Goal: Task Accomplishment & Management: Use online tool/utility

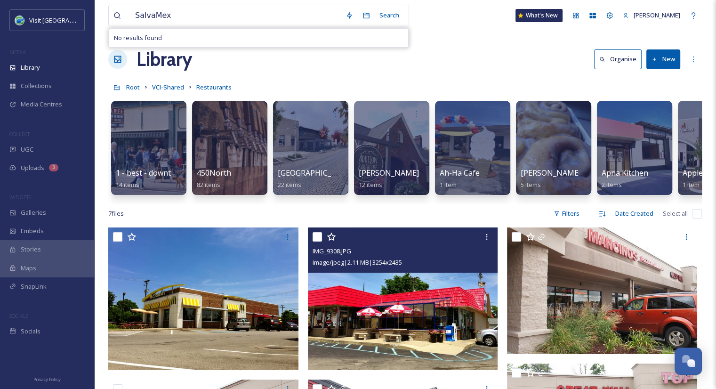
scroll to position [0, 5858]
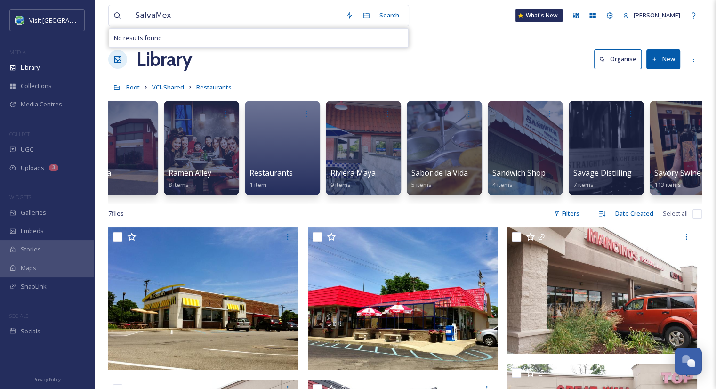
click at [664, 56] on button "New" at bounding box center [663, 58] width 34 height 19
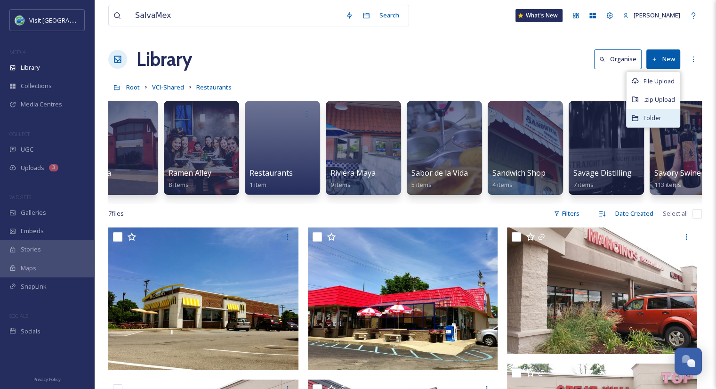
click at [660, 114] on span "Folder" at bounding box center [653, 117] width 18 height 9
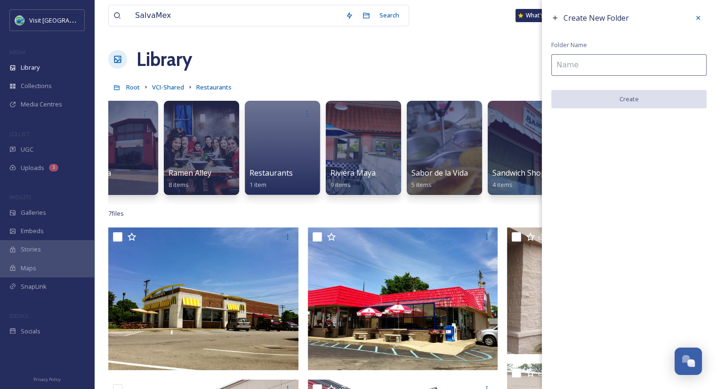
click at [618, 68] on input at bounding box center [628, 65] width 155 height 22
paste input "SalvaMex"
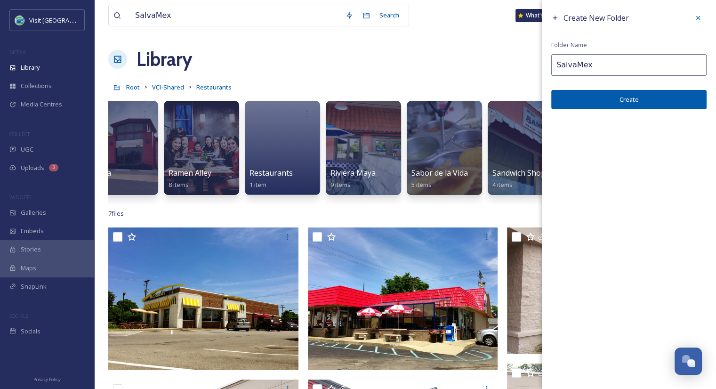
type input "SalvaMex"
click at [633, 101] on button "Create" at bounding box center [628, 99] width 155 height 19
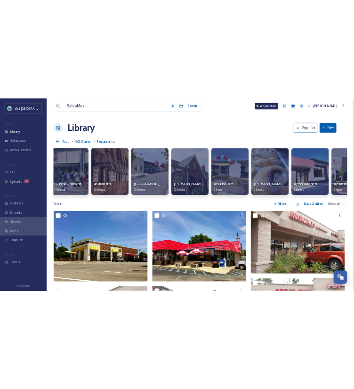
scroll to position [0, 0]
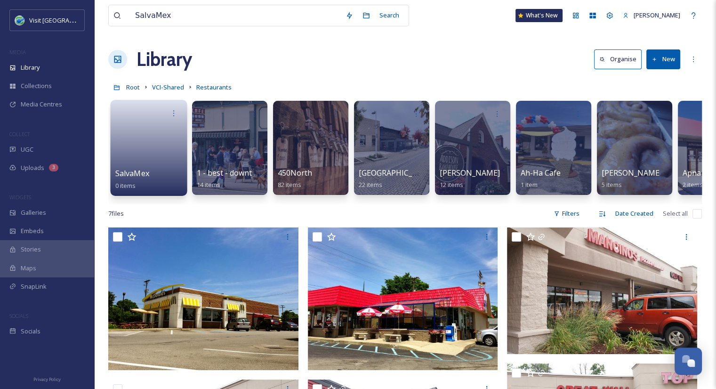
click at [150, 156] on link at bounding box center [148, 145] width 67 height 46
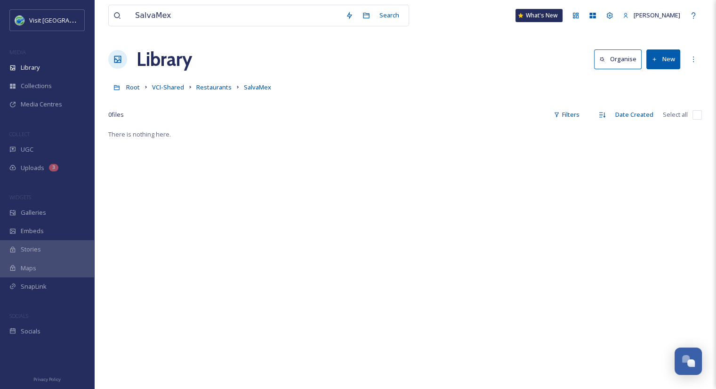
click at [675, 63] on button "New" at bounding box center [663, 58] width 34 height 19
click at [659, 83] on span "File Upload" at bounding box center [659, 81] width 31 height 9
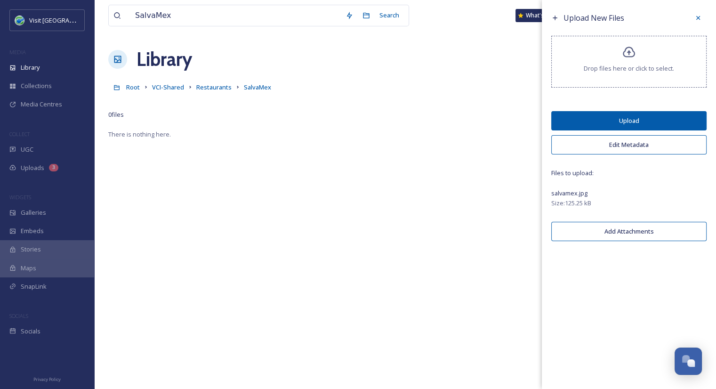
click at [682, 118] on button "Upload" at bounding box center [628, 120] width 155 height 19
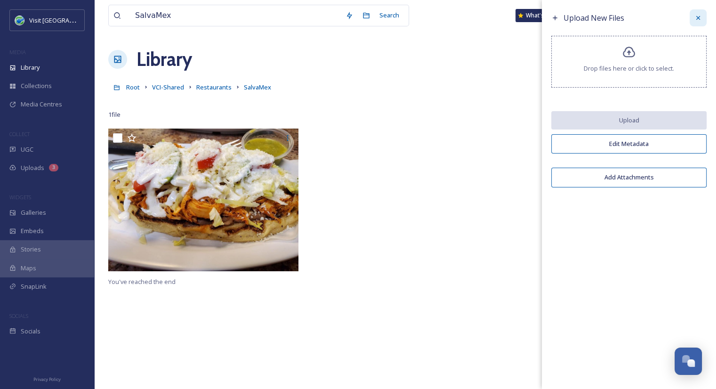
click at [698, 17] on icon at bounding box center [698, 18] width 4 height 4
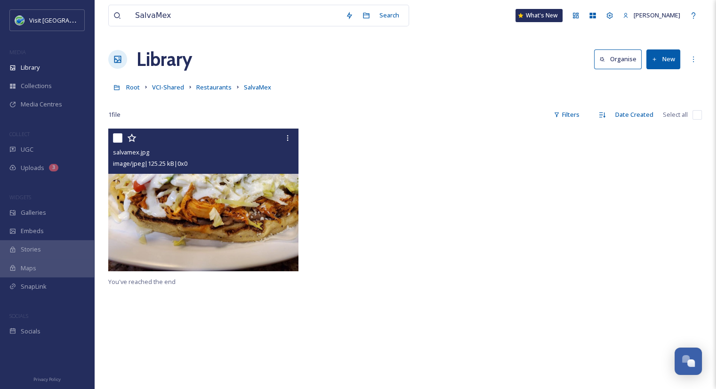
click at [225, 240] on img at bounding box center [203, 200] width 190 height 143
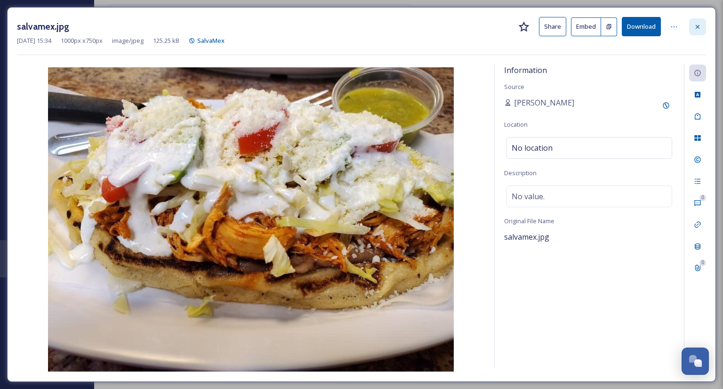
click at [697, 28] on icon at bounding box center [698, 27] width 8 height 8
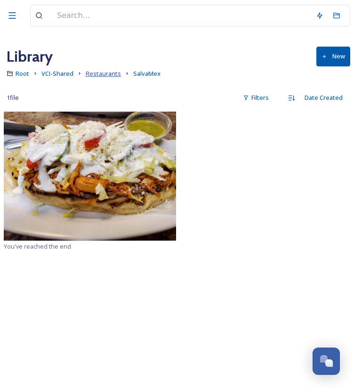
click at [105, 73] on span "Restaurants" at bounding box center [103, 73] width 35 height 8
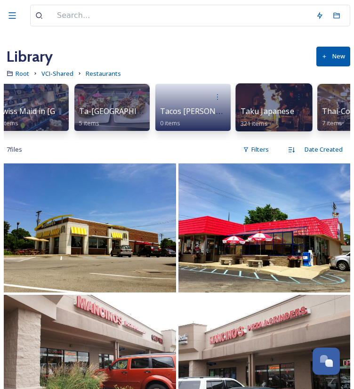
scroll to position [0, 7380]
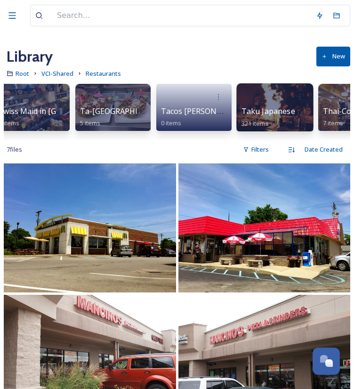
click at [146, 112] on div "Ta-Columbus 5 items" at bounding box center [113, 115] width 66 height 21
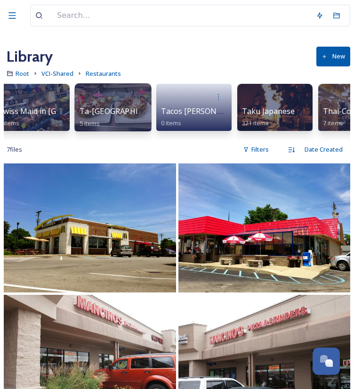
click at [97, 109] on span "Ta-[GEOGRAPHIC_DATA]" at bounding box center [125, 111] width 90 height 10
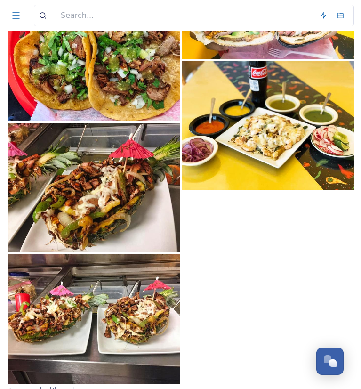
scroll to position [137, 0]
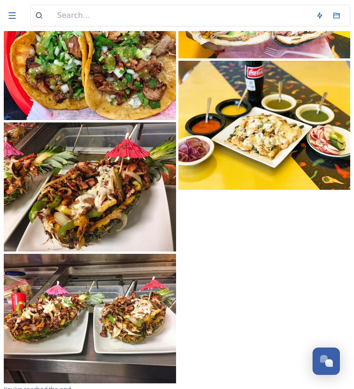
click at [233, 156] on img at bounding box center [264, 125] width 172 height 129
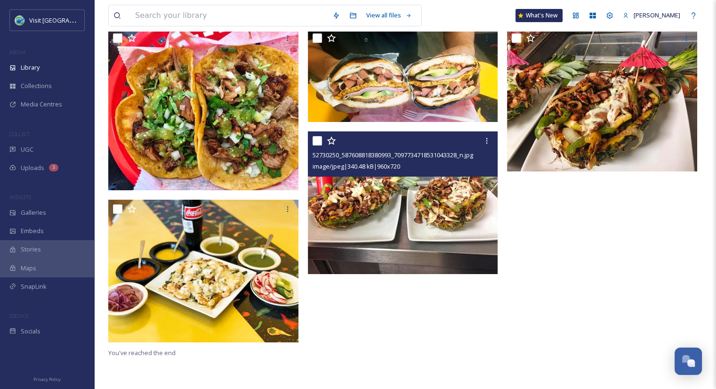
scroll to position [100, 0]
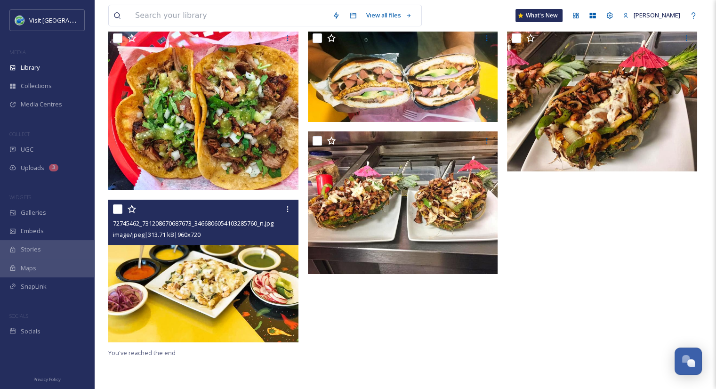
click at [225, 279] on img at bounding box center [203, 271] width 190 height 143
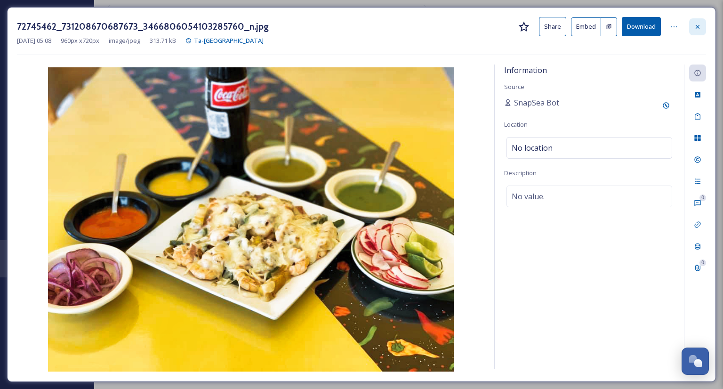
click at [700, 24] on icon at bounding box center [698, 27] width 8 height 8
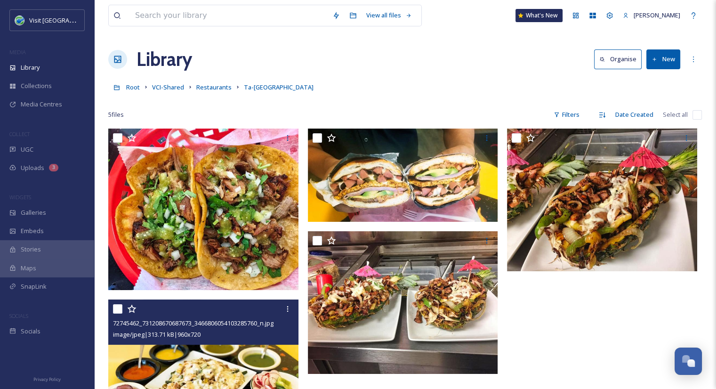
click at [672, 61] on button "New" at bounding box center [663, 58] width 34 height 19
click at [657, 81] on span "File Upload" at bounding box center [659, 81] width 31 height 9
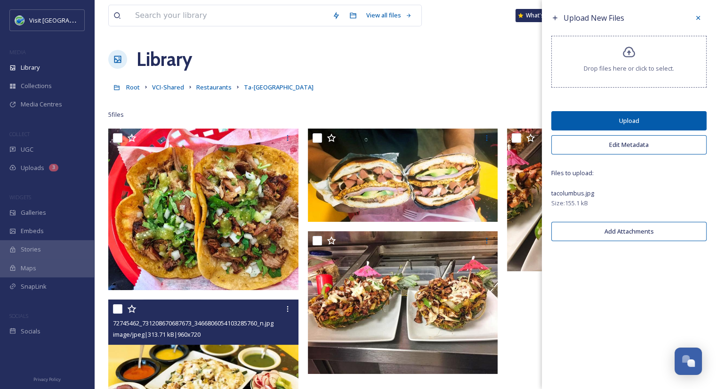
click at [666, 122] on button "Upload" at bounding box center [628, 120] width 155 height 19
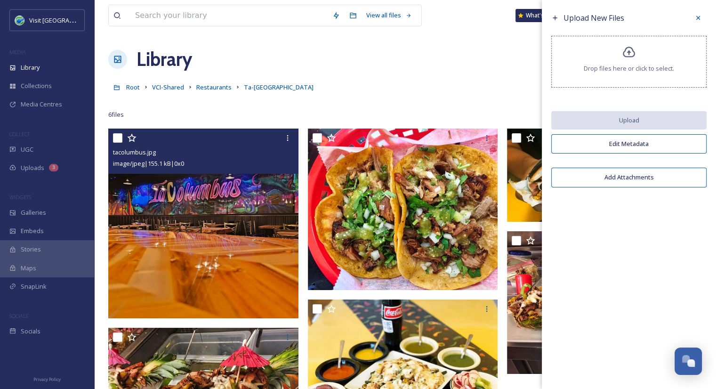
click at [255, 208] on img at bounding box center [203, 224] width 190 height 190
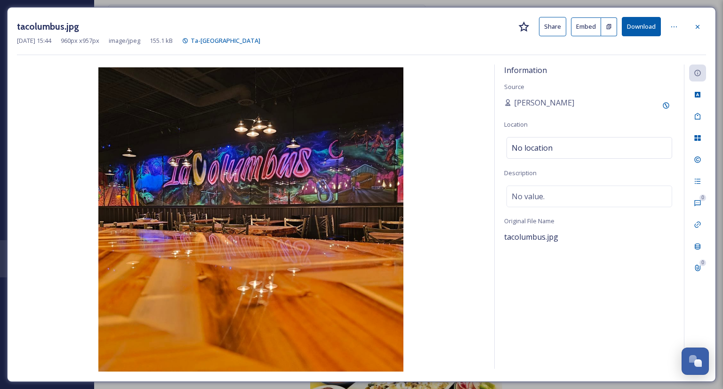
click at [550, 30] on button "Share" at bounding box center [552, 26] width 27 height 19
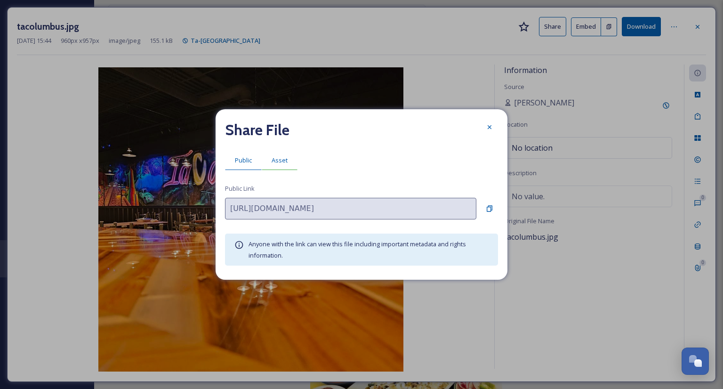
click at [286, 154] on div "Asset" at bounding box center [280, 160] width 36 height 19
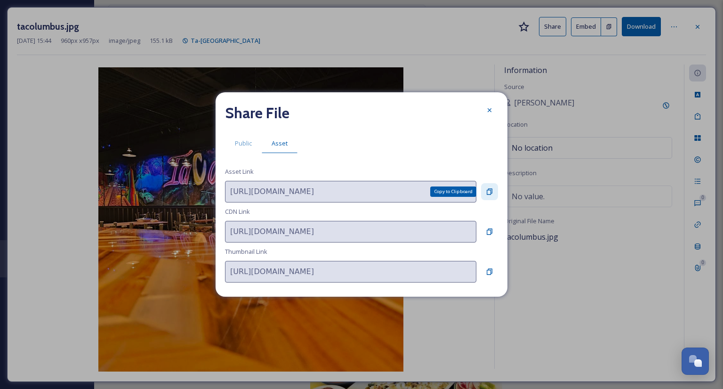
click at [487, 192] on icon at bounding box center [490, 191] width 6 height 6
click at [488, 111] on icon at bounding box center [490, 110] width 8 height 8
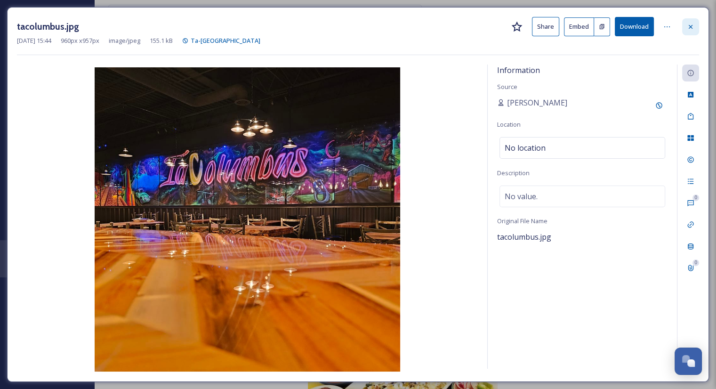
click at [693, 29] on icon at bounding box center [691, 27] width 8 height 8
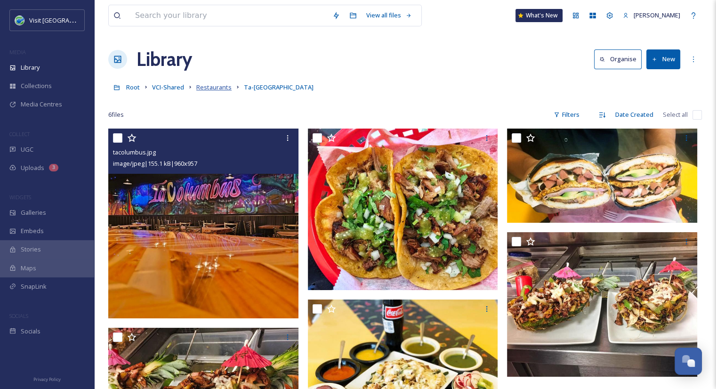
click at [217, 84] on span "Restaurants" at bounding box center [213, 87] width 35 height 8
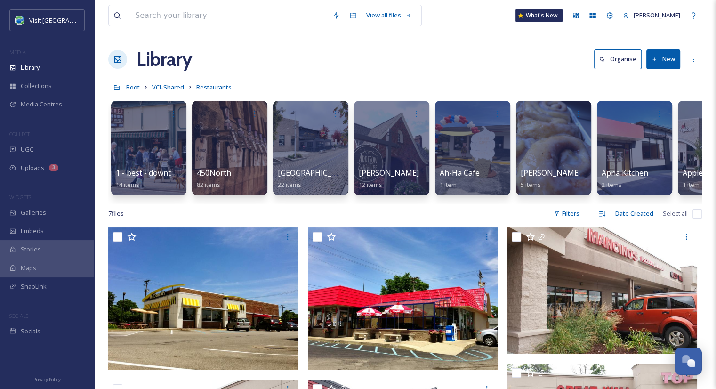
click at [170, 92] on link "VCI-Shared" at bounding box center [168, 86] width 32 height 11
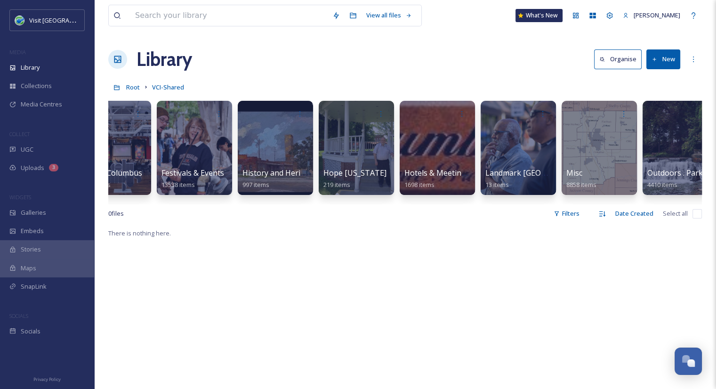
scroll to position [0, 633]
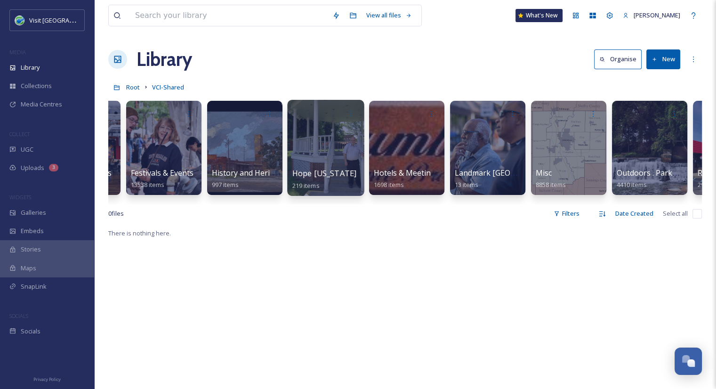
click at [317, 172] on span "Hope [US_STATE]" at bounding box center [324, 173] width 64 height 10
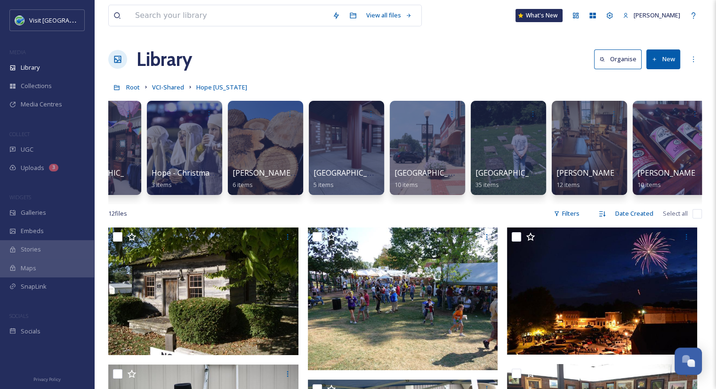
scroll to position [0, 372]
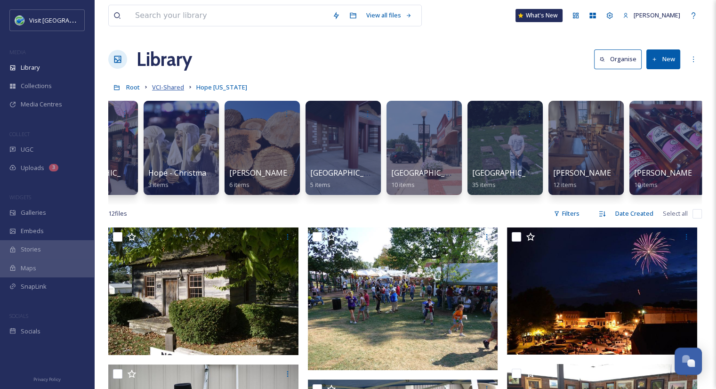
click at [173, 90] on span "VCI-Shared" at bounding box center [168, 87] width 32 height 8
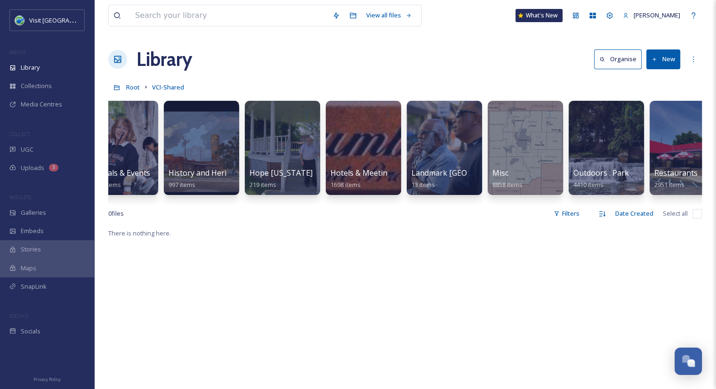
scroll to position [0, 1107]
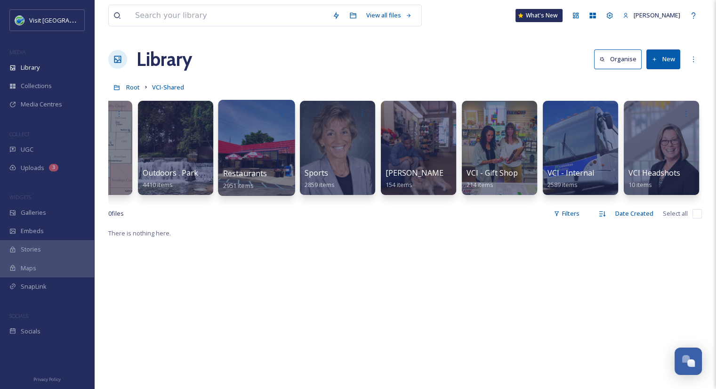
click at [248, 174] on span "Restaurants" at bounding box center [245, 173] width 44 height 10
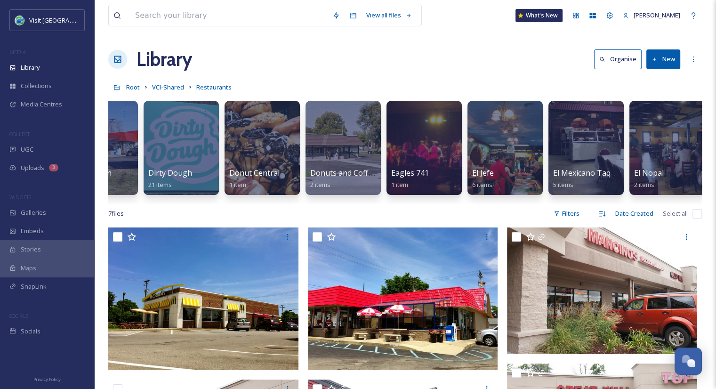
scroll to position [0, 2208]
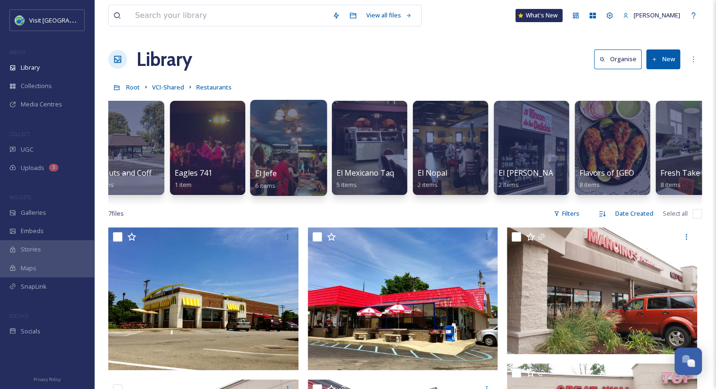
click at [268, 174] on span "El Jefe" at bounding box center [266, 173] width 22 height 10
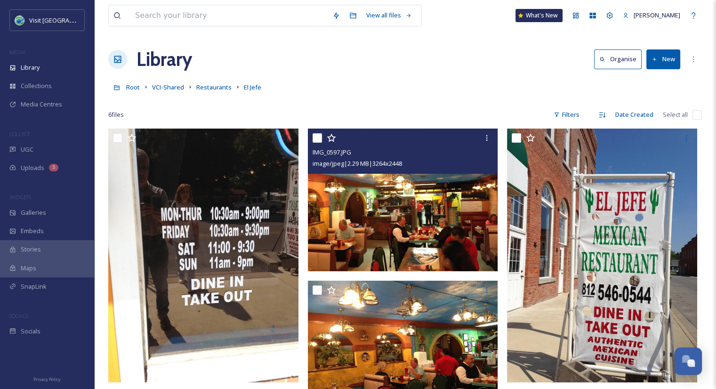
click at [407, 214] on img at bounding box center [403, 200] width 190 height 143
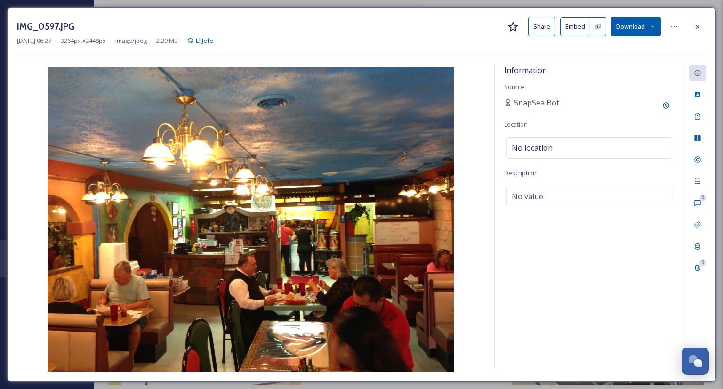
click at [540, 24] on button "Share" at bounding box center [541, 26] width 27 height 19
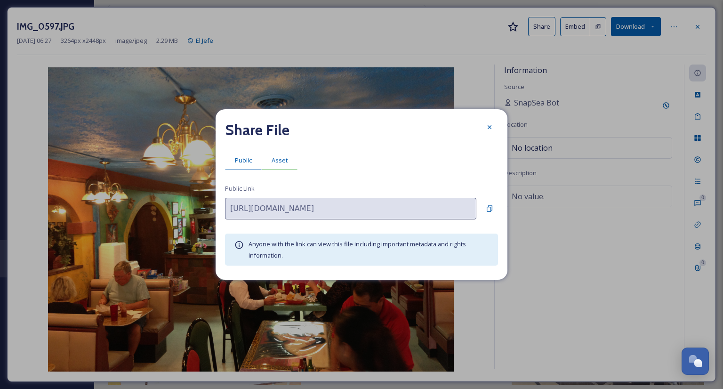
click at [293, 157] on div "Asset" at bounding box center [280, 160] width 36 height 19
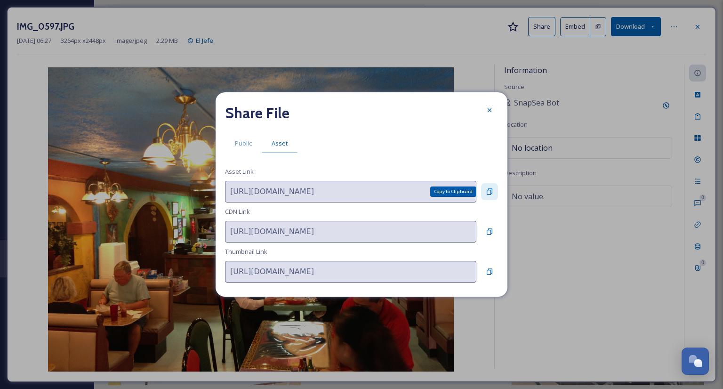
click at [490, 191] on icon at bounding box center [490, 192] width 8 height 8
click at [487, 110] on icon at bounding box center [490, 110] width 8 height 8
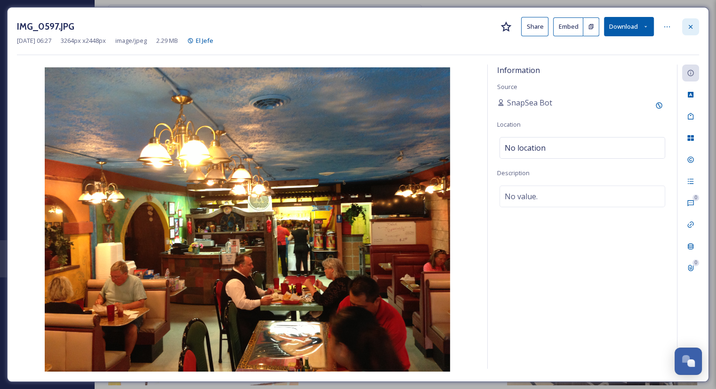
click at [693, 26] on icon at bounding box center [691, 27] width 8 height 8
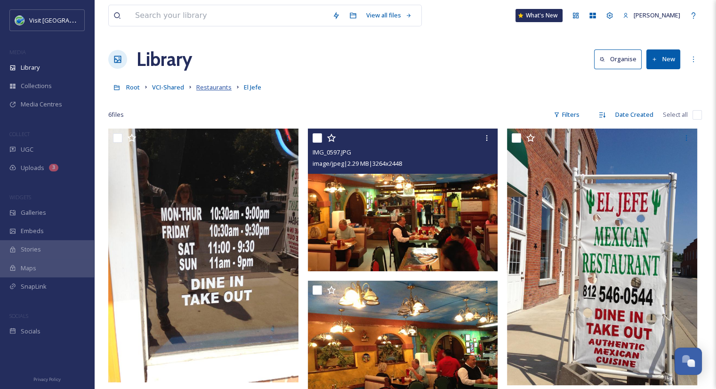
click at [219, 89] on span "Restaurants" at bounding box center [213, 87] width 35 height 8
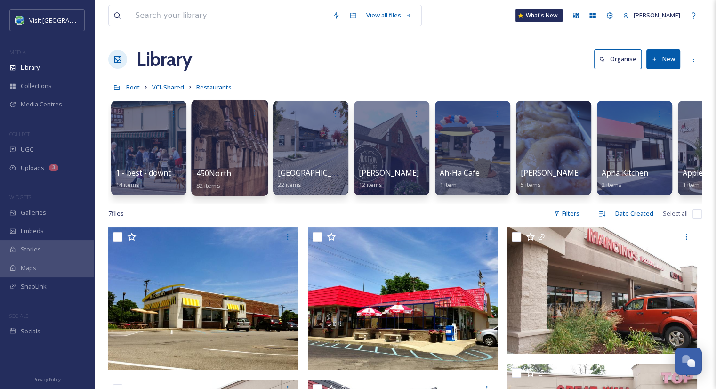
click at [211, 172] on span "450North" at bounding box center [213, 173] width 35 height 10
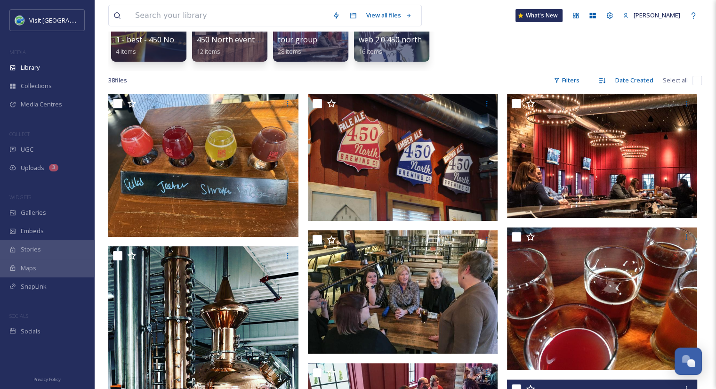
scroll to position [119, 0]
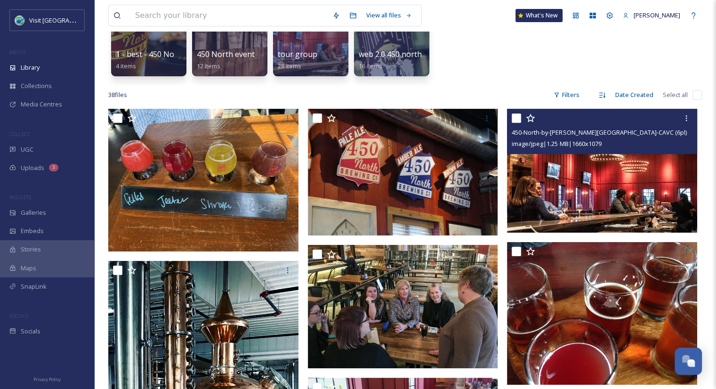
click at [620, 162] on img at bounding box center [602, 171] width 190 height 124
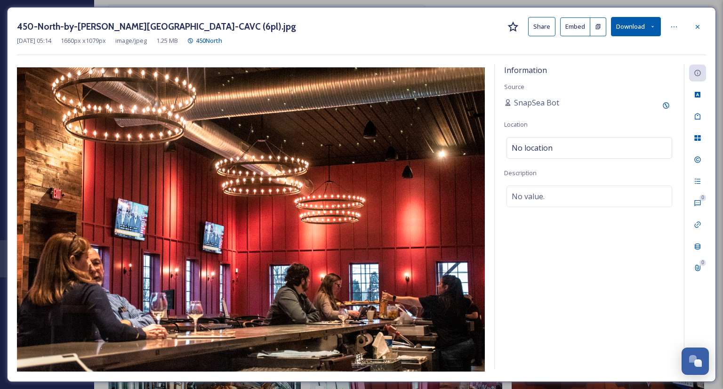
click at [537, 25] on button "Share" at bounding box center [541, 26] width 27 height 19
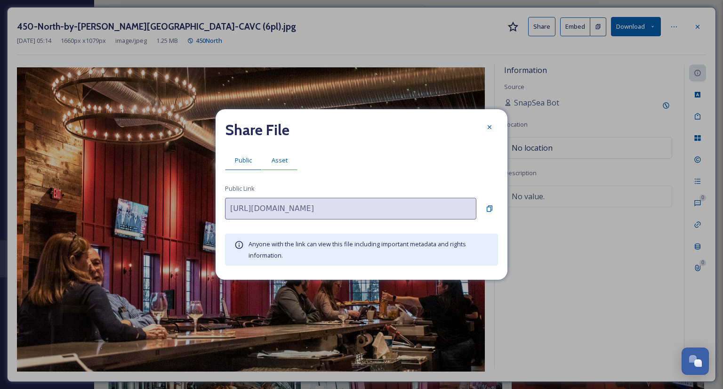
click at [282, 156] on span "Asset" at bounding box center [280, 160] width 16 height 9
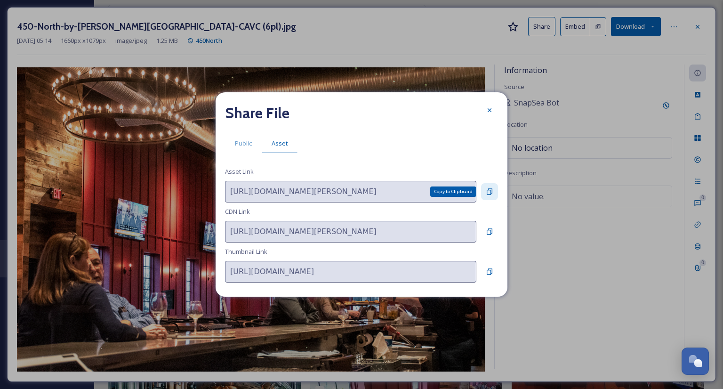
click at [487, 194] on icon at bounding box center [490, 192] width 8 height 8
click at [486, 110] on icon at bounding box center [490, 110] width 8 height 8
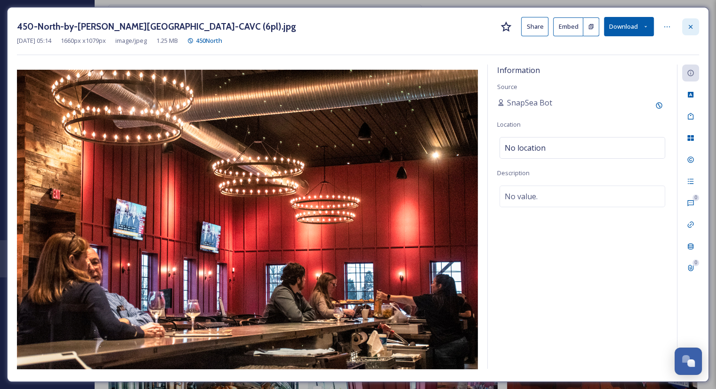
click at [692, 30] on div at bounding box center [690, 26] width 17 height 17
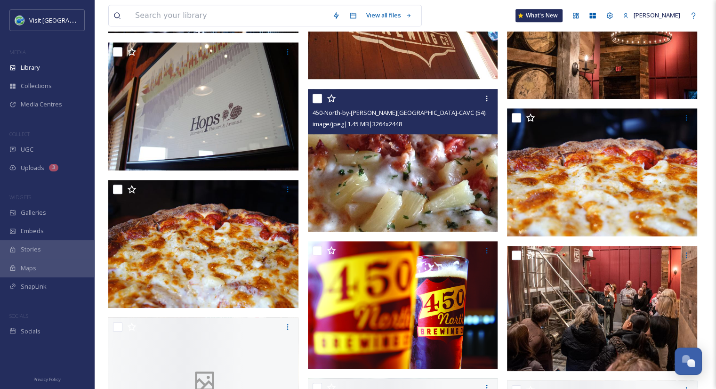
scroll to position [678, 0]
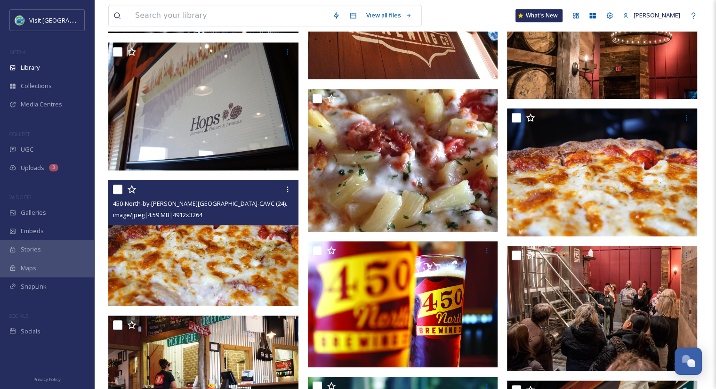
click at [174, 274] on img at bounding box center [203, 243] width 190 height 126
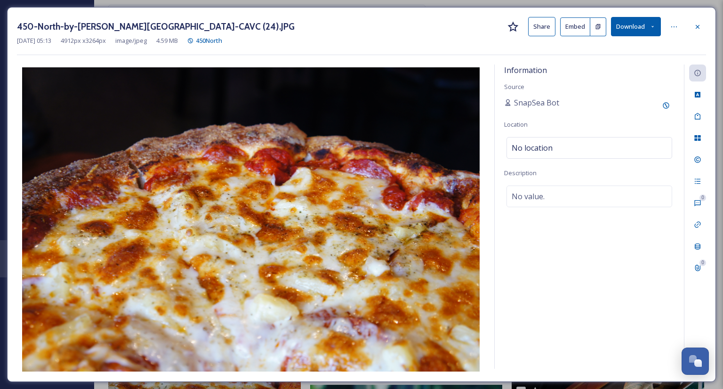
click at [533, 19] on button "Share" at bounding box center [541, 26] width 27 height 19
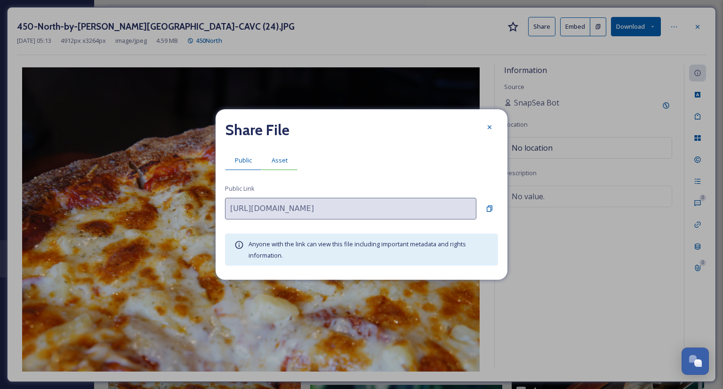
click at [285, 161] on span "Asset" at bounding box center [280, 160] width 16 height 9
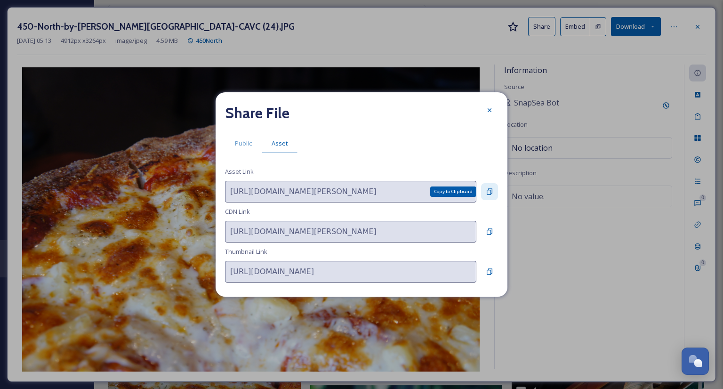
click at [491, 194] on icon at bounding box center [490, 191] width 6 height 6
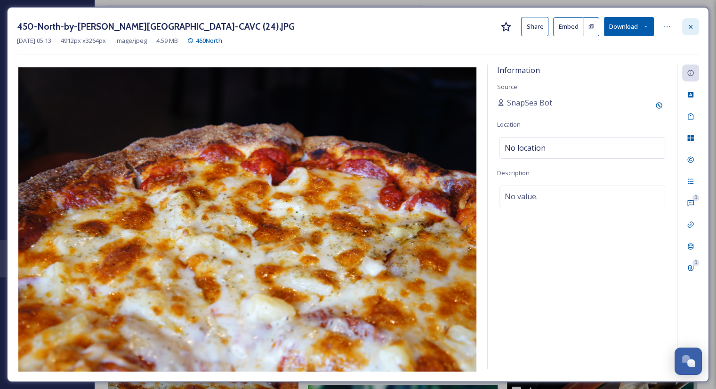
click at [691, 27] on icon at bounding box center [691, 26] width 4 height 4
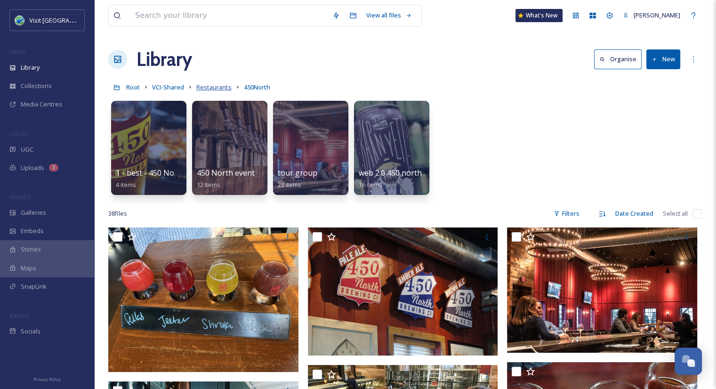
click at [224, 85] on span "Restaurants" at bounding box center [213, 87] width 35 height 8
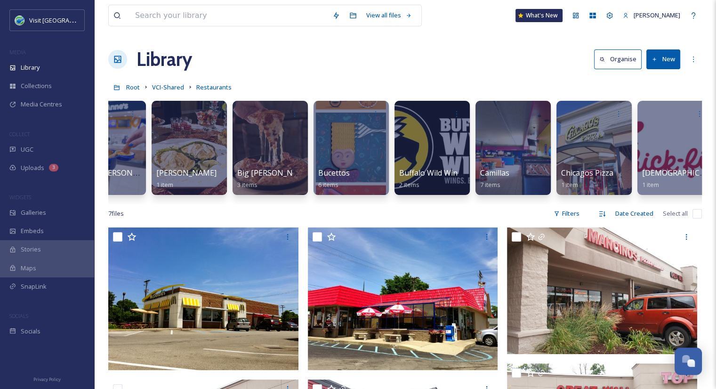
scroll to position [0, 931]
click at [177, 16] on input at bounding box center [228, 15] width 197 height 21
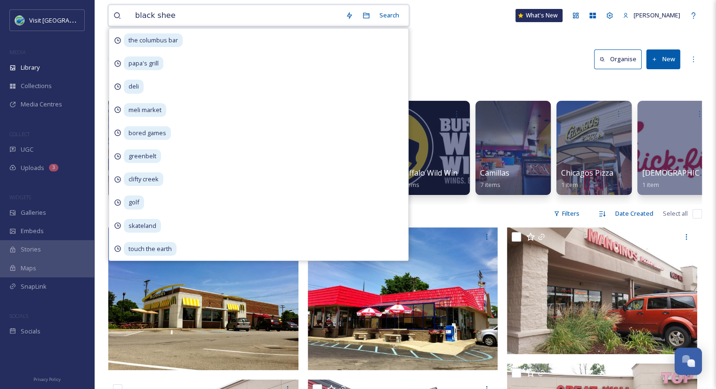
type input "black sheep"
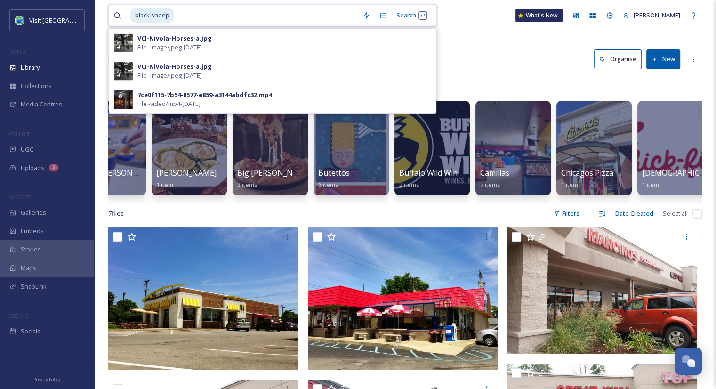
click at [152, 15] on span "black sheep" at bounding box center [152, 15] width 44 height 14
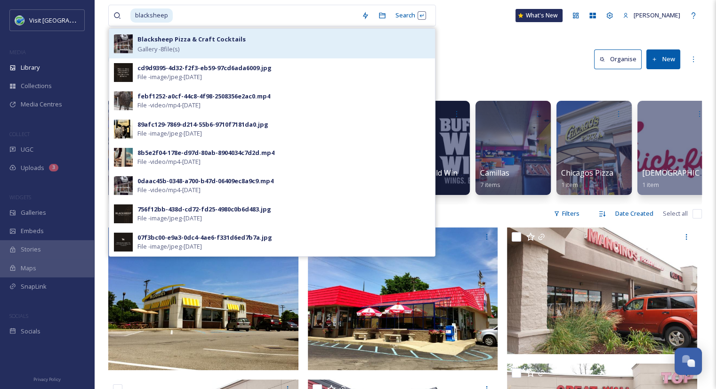
click at [161, 40] on strong "Blacksheep Pizza & Craft Cocktails" at bounding box center [191, 39] width 108 height 8
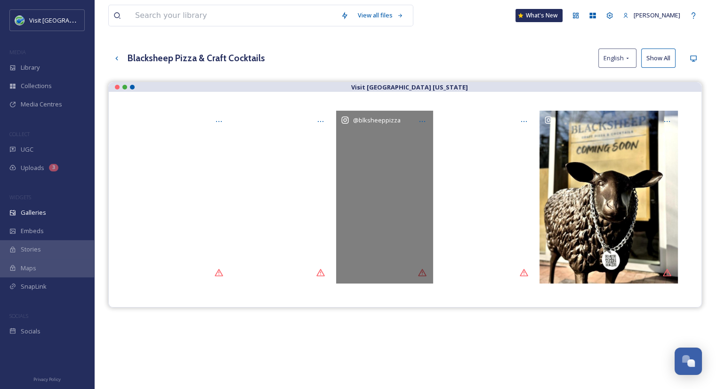
scroll to position [35, 0]
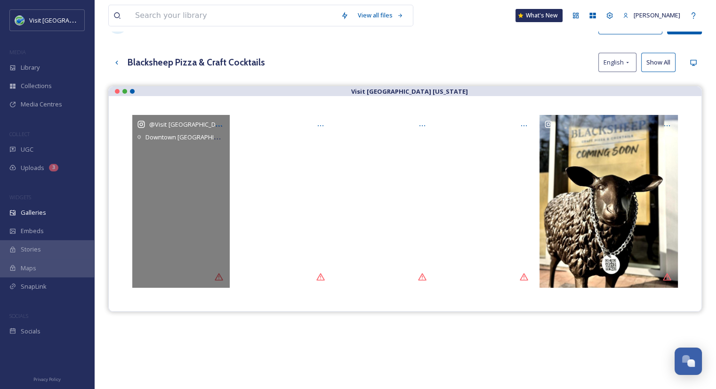
click at [205, 170] on div "@ Visit [GEOGRAPHIC_DATA], [US_STATE][GEOGRAPHIC_DATA], [GEOGRAPHIC_DATA]" at bounding box center [180, 201] width 97 height 173
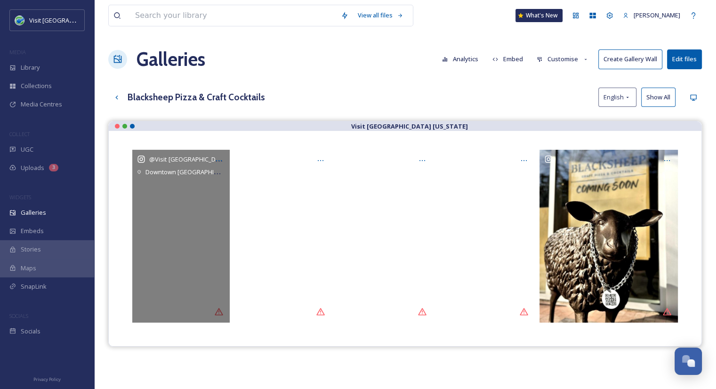
click at [218, 312] on div "@ Visit [GEOGRAPHIC_DATA], [US_STATE][GEOGRAPHIC_DATA], [GEOGRAPHIC_DATA]" at bounding box center [180, 236] width 97 height 173
click at [216, 159] on icon at bounding box center [219, 161] width 8 height 8
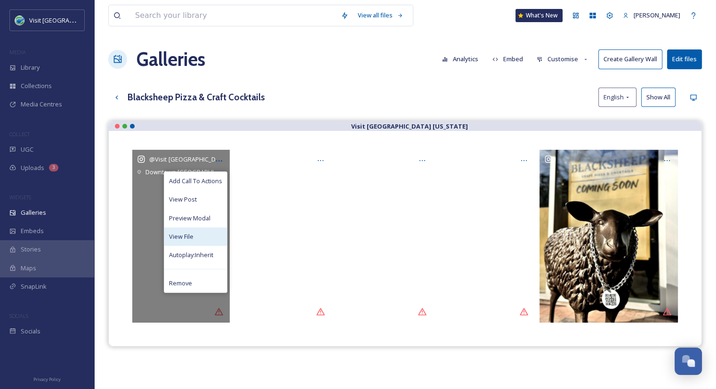
click at [191, 241] on div "View File" at bounding box center [195, 236] width 63 height 18
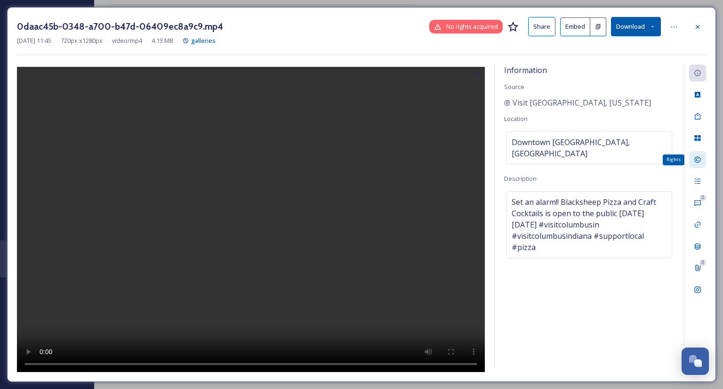
click at [701, 162] on icon at bounding box center [698, 160] width 8 height 8
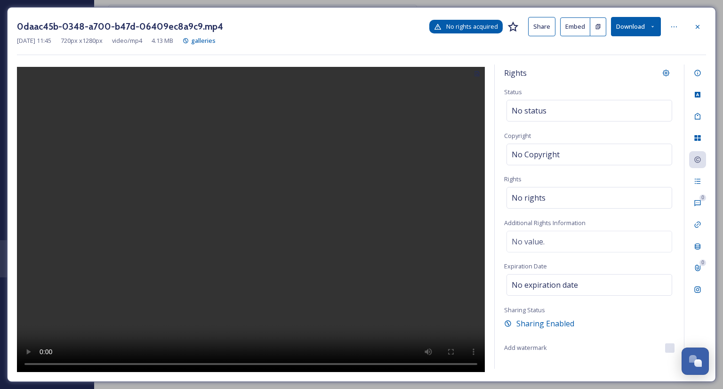
click at [457, 25] on span "No rights acquired" at bounding box center [472, 26] width 52 height 9
click at [673, 24] on icon at bounding box center [674, 27] width 8 height 8
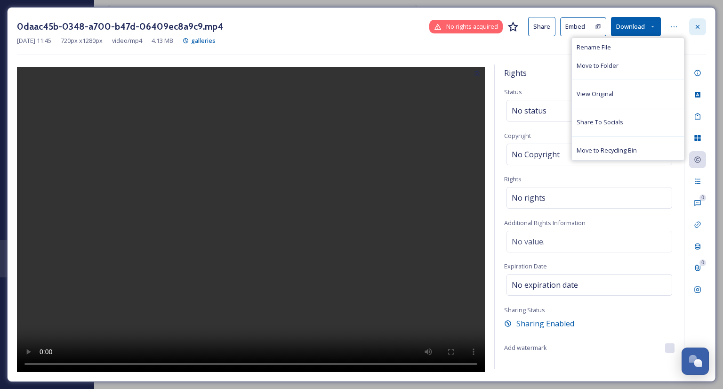
click at [702, 31] on div at bounding box center [697, 26] width 17 height 17
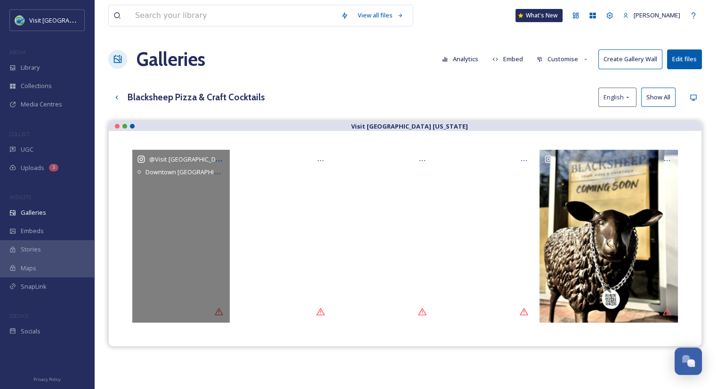
click at [512, 120] on div "View all files What's New [PERSON_NAME] Galleries Analytics Embed Customise Cre…" at bounding box center [405, 262] width 622 height 524
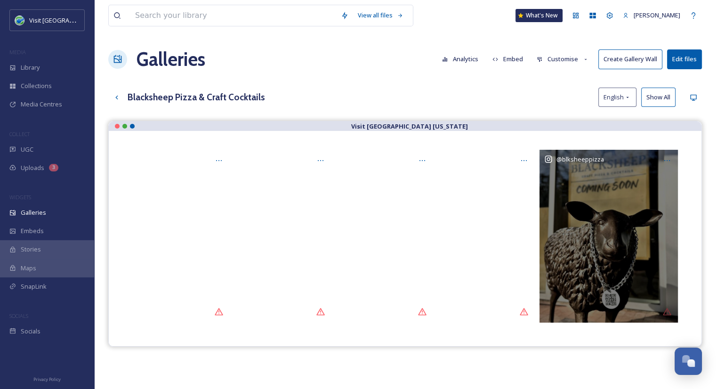
scroll to position [135, 0]
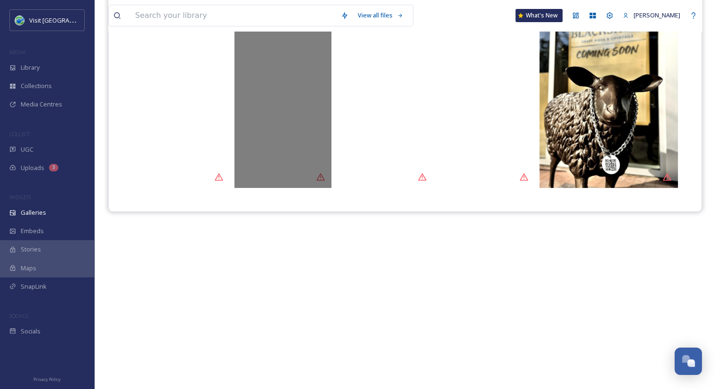
click at [318, 177] on div "@ blksheeppizza" at bounding box center [282, 101] width 97 height 173
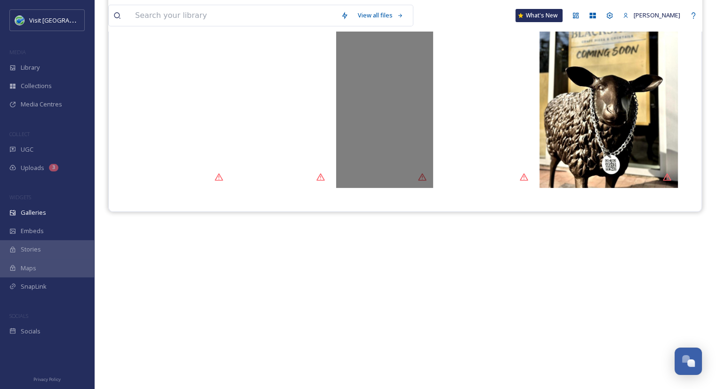
scroll to position [0, 0]
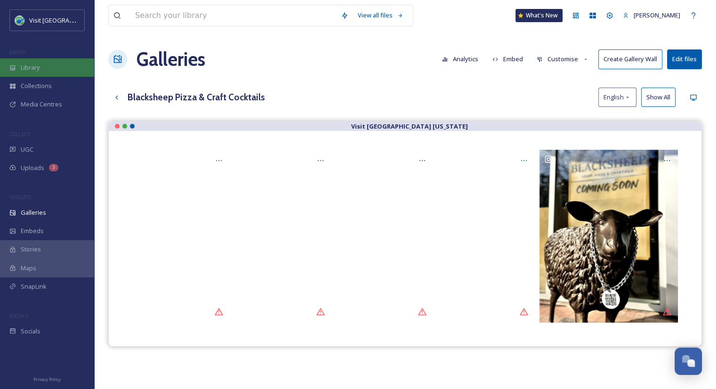
click at [57, 72] on div "Library" at bounding box center [47, 67] width 94 height 18
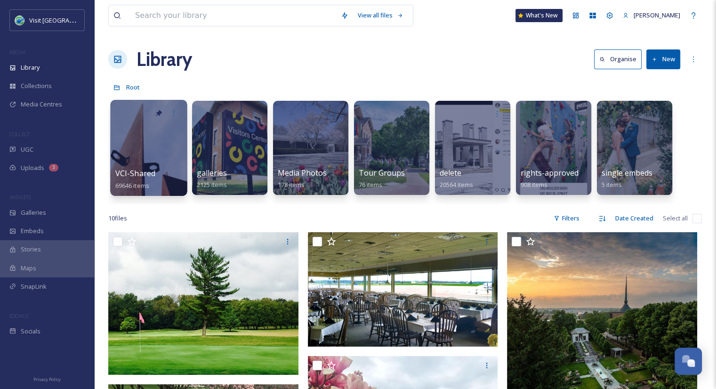
click at [147, 166] on div at bounding box center [148, 148] width 77 height 96
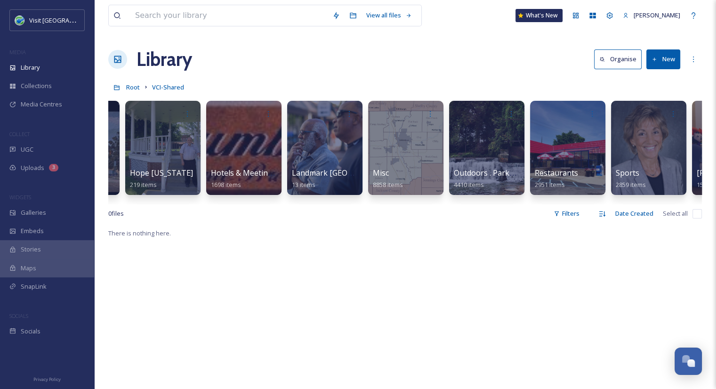
scroll to position [0, 800]
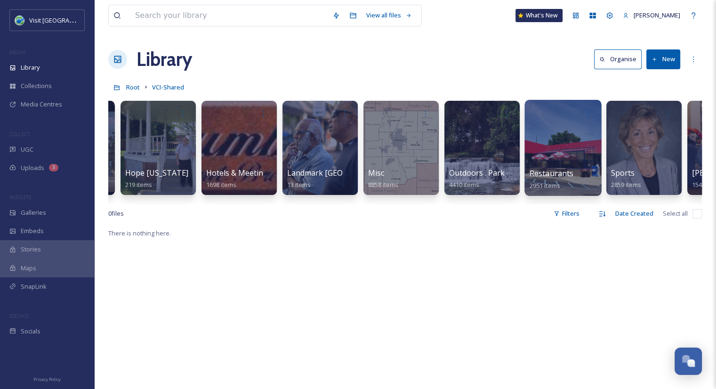
click at [555, 166] on div at bounding box center [562, 148] width 77 height 96
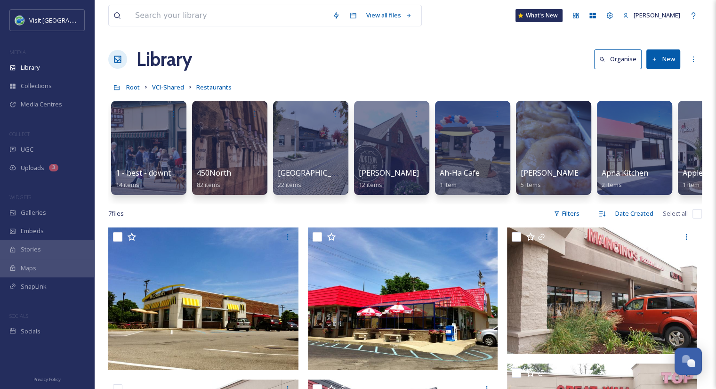
click at [650, 64] on button "New" at bounding box center [663, 58] width 34 height 19
click at [644, 121] on span "Folder" at bounding box center [653, 117] width 18 height 9
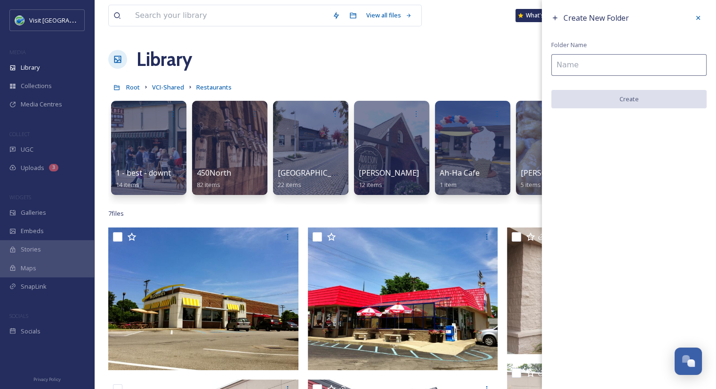
click at [623, 69] on input at bounding box center [628, 65] width 155 height 22
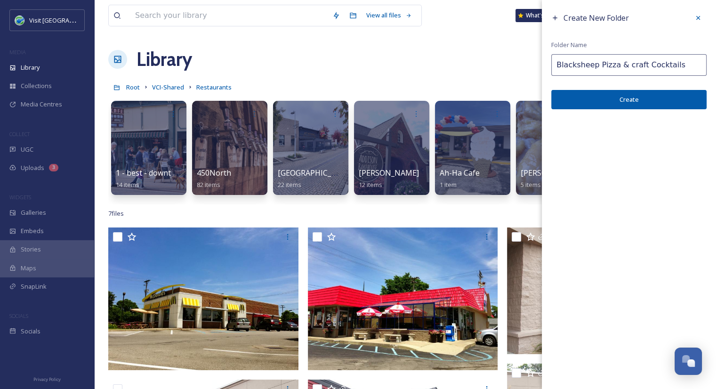
type input "Blacksheep Pizza & craft Cocktails"
click at [614, 97] on button "Create" at bounding box center [628, 99] width 155 height 19
